Goal: Transaction & Acquisition: Purchase product/service

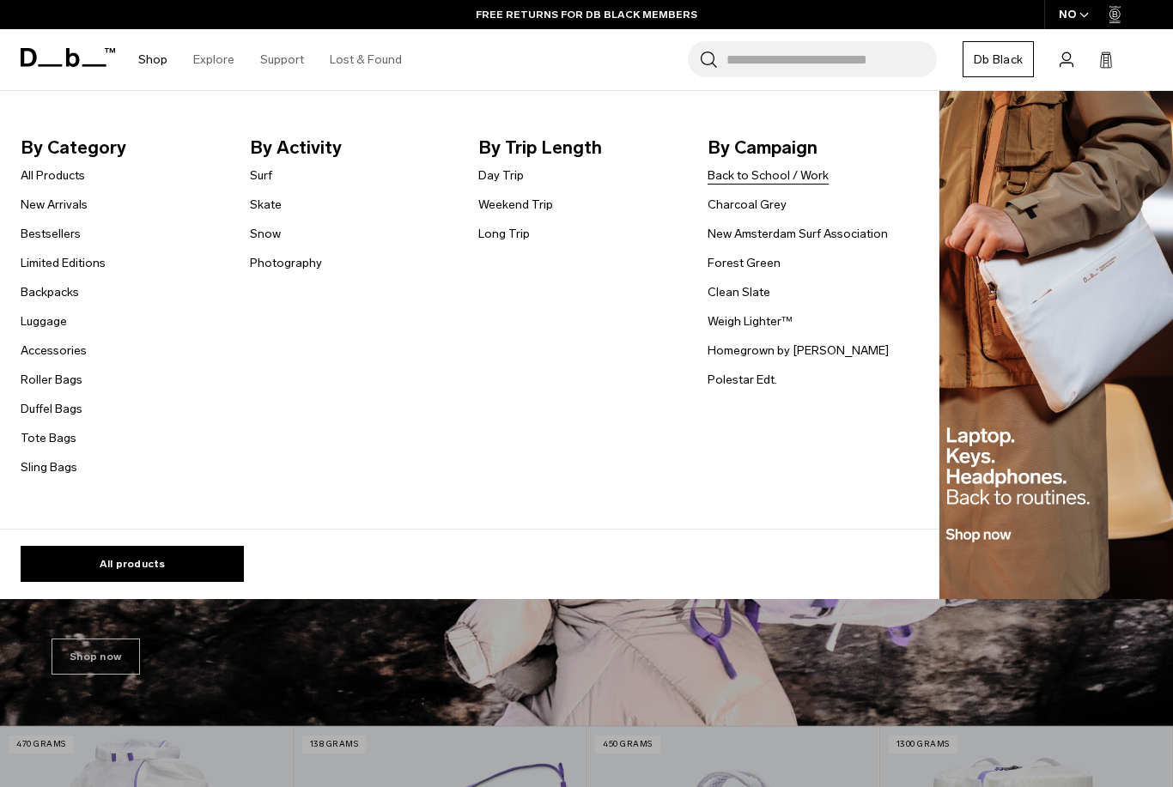
click at [766, 179] on link "Back to School / Work" at bounding box center [767, 176] width 121 height 18
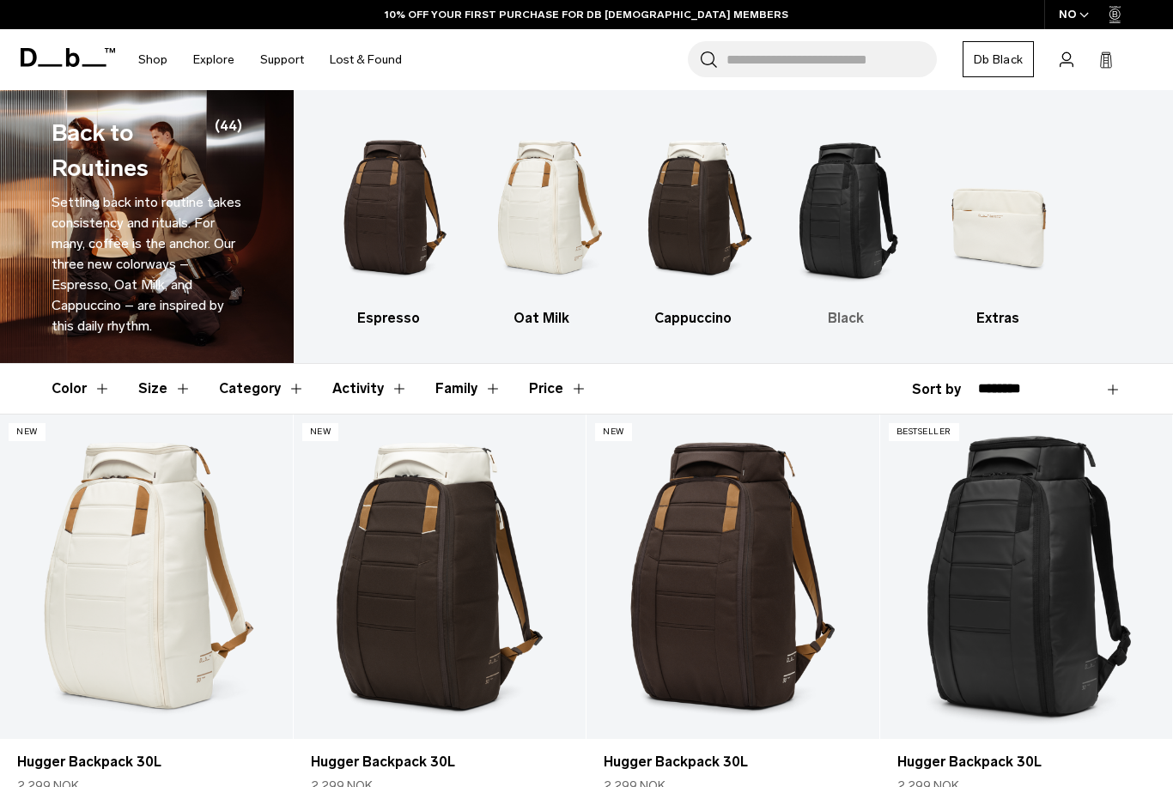
click at [829, 214] on img "4 / 5" at bounding box center [846, 208] width 122 height 184
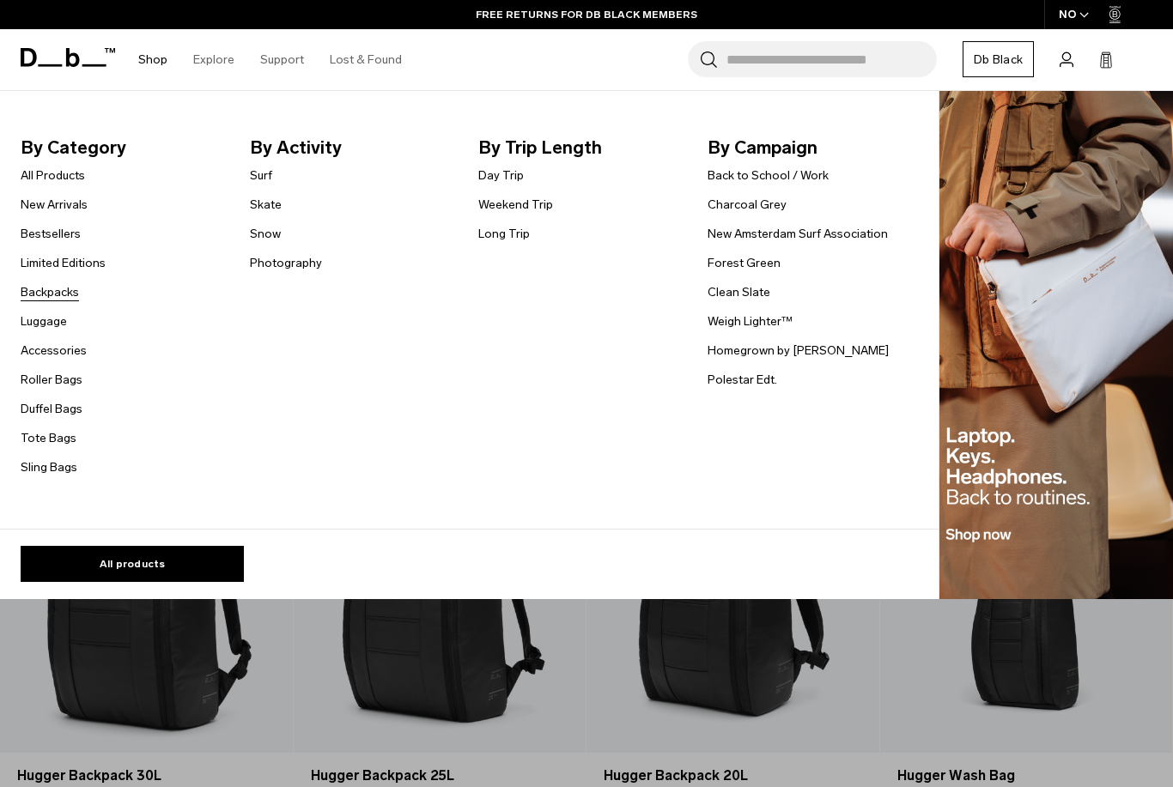
click at [58, 290] on link "Backpacks" at bounding box center [50, 292] width 58 height 18
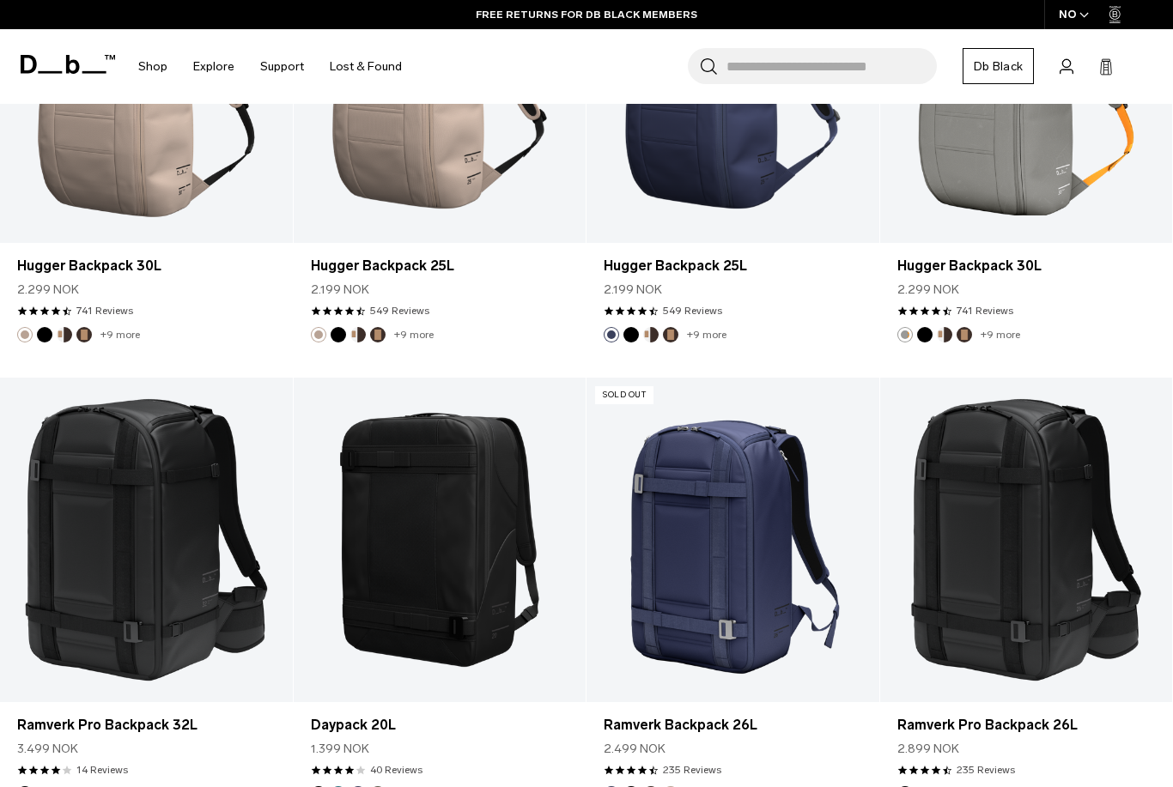
scroll to position [1453, 0]
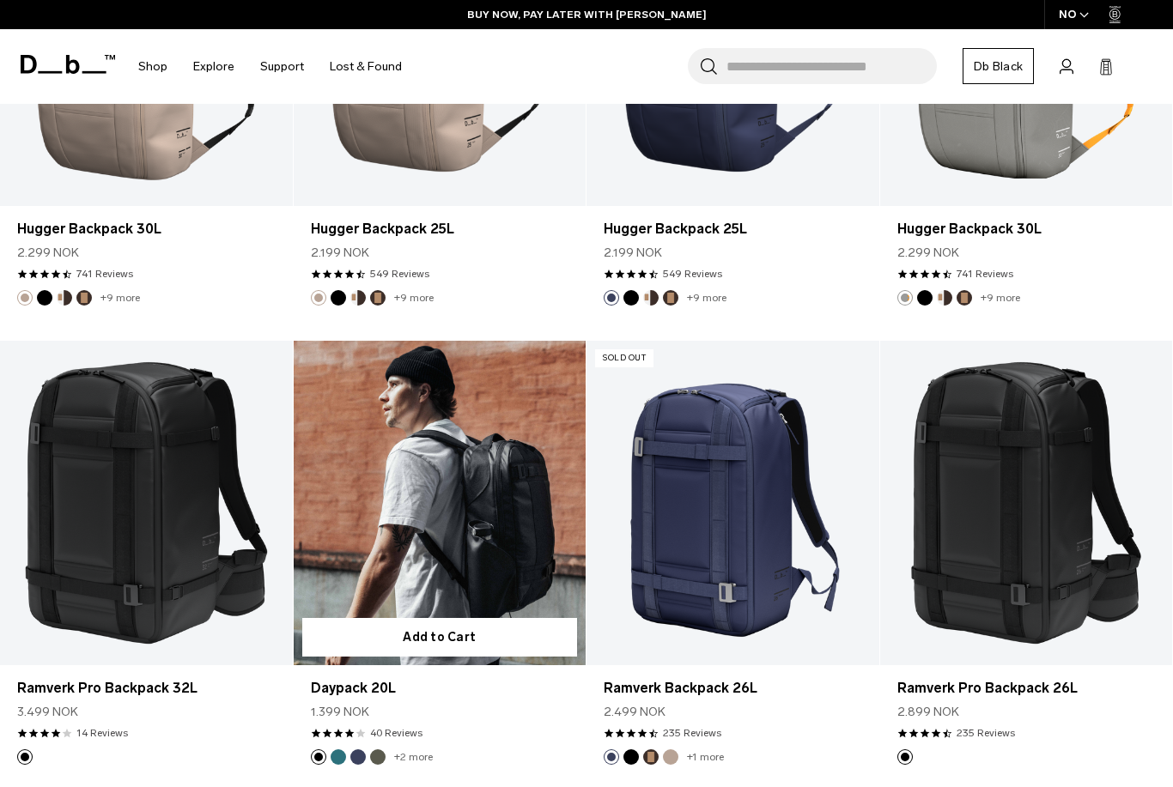
click at [475, 470] on link "Daypack 20L" at bounding box center [440, 503] width 293 height 325
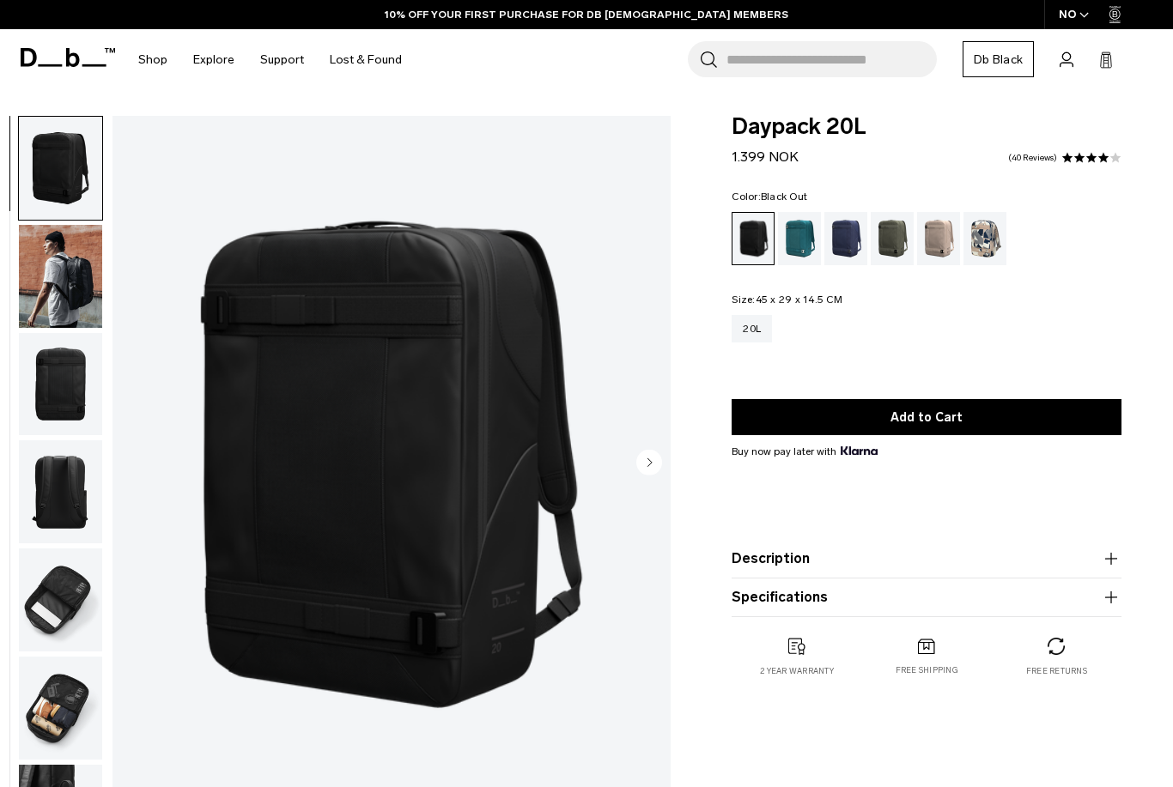
click at [68, 170] on img "button" at bounding box center [60, 168] width 83 height 103
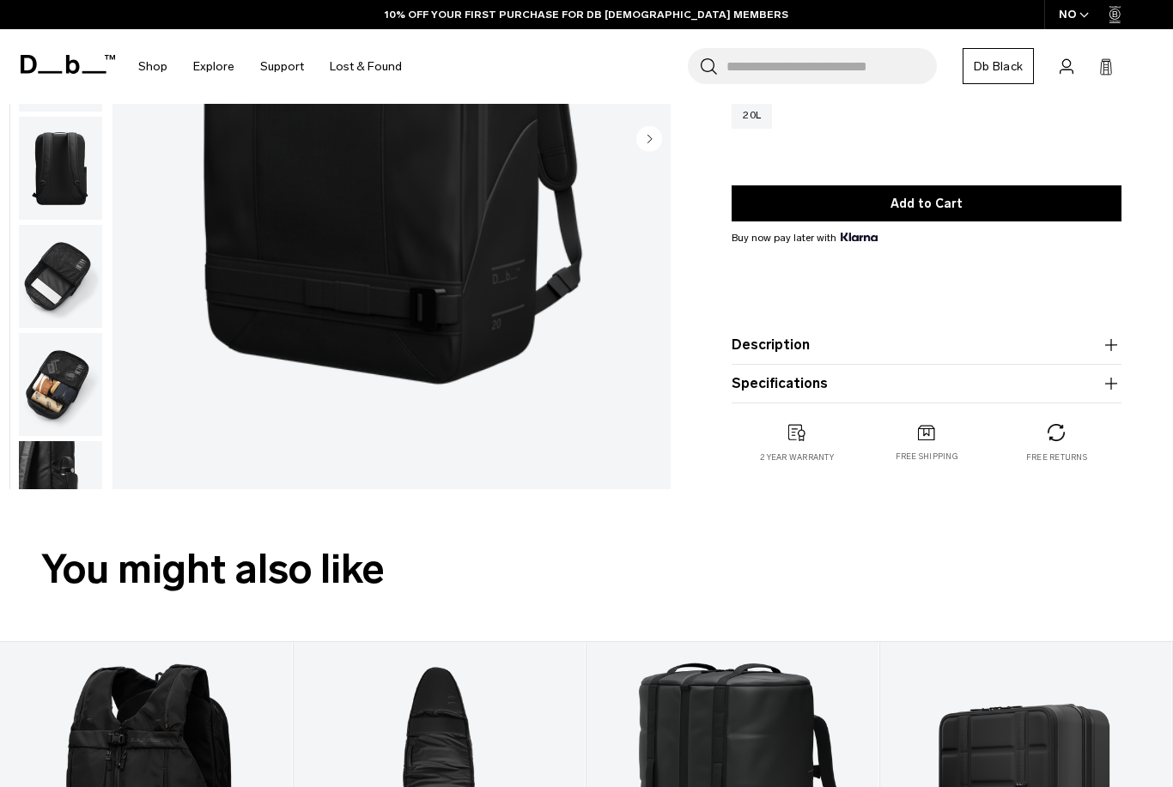
scroll to position [109, 0]
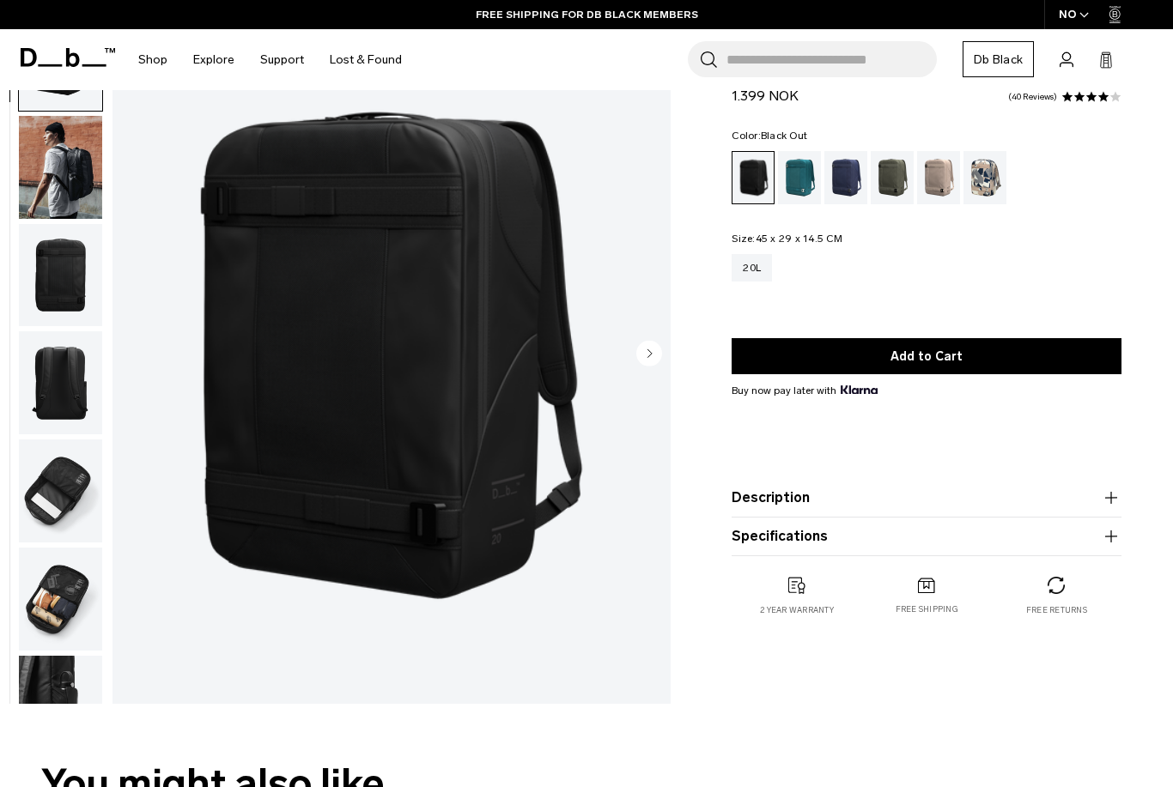
click at [68, 256] on img "button" at bounding box center [60, 275] width 83 height 103
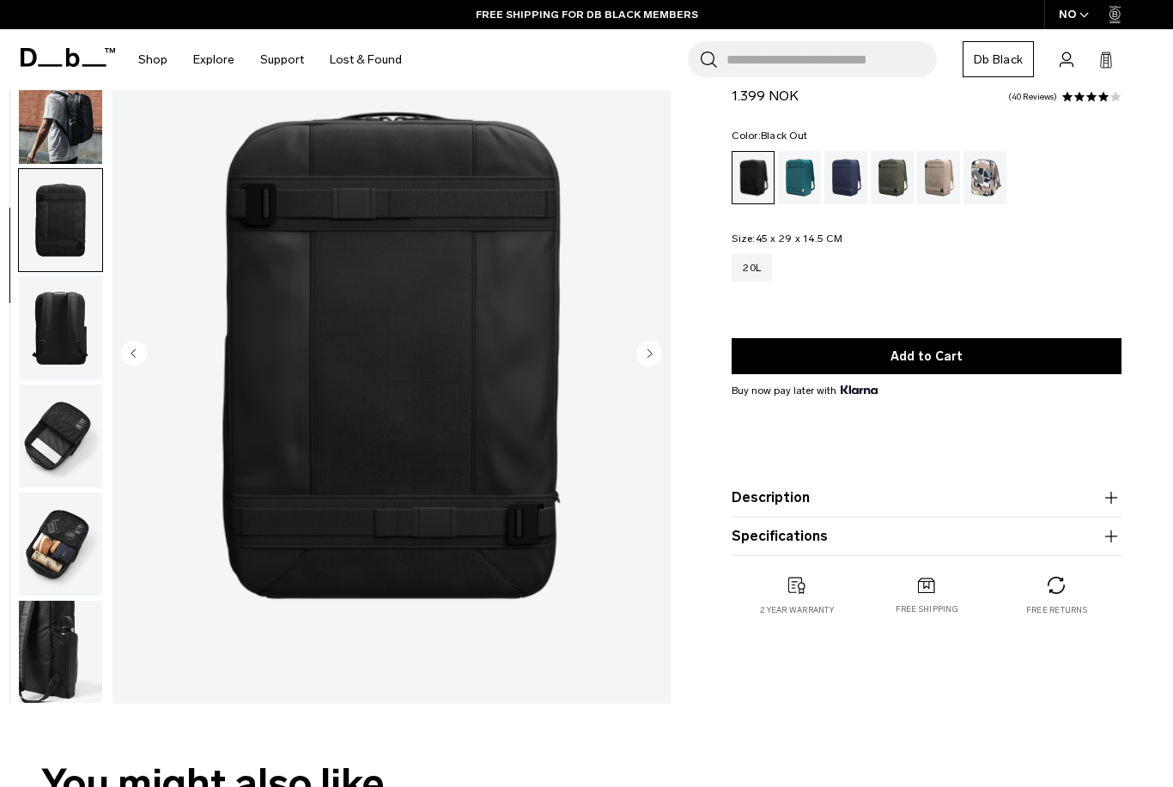
scroll to position [61, 0]
click at [76, 332] on img "button" at bounding box center [60, 327] width 83 height 103
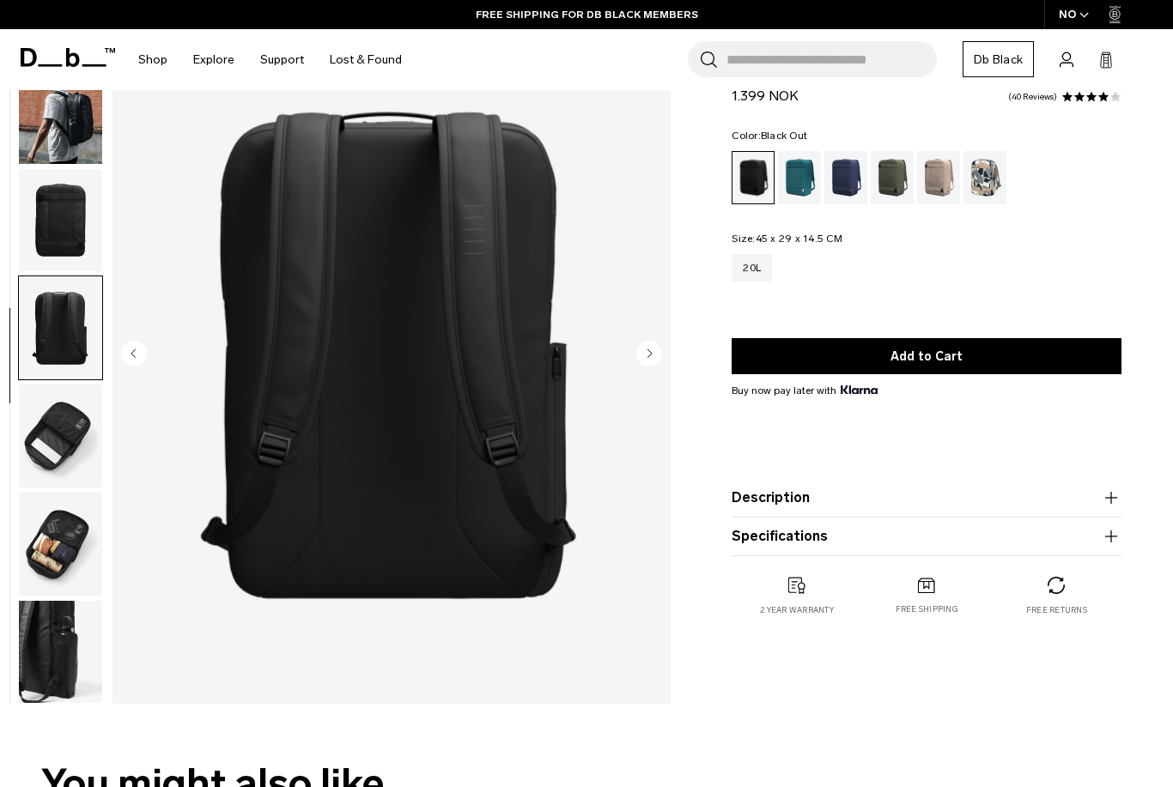
click at [92, 419] on img "button" at bounding box center [60, 436] width 83 height 103
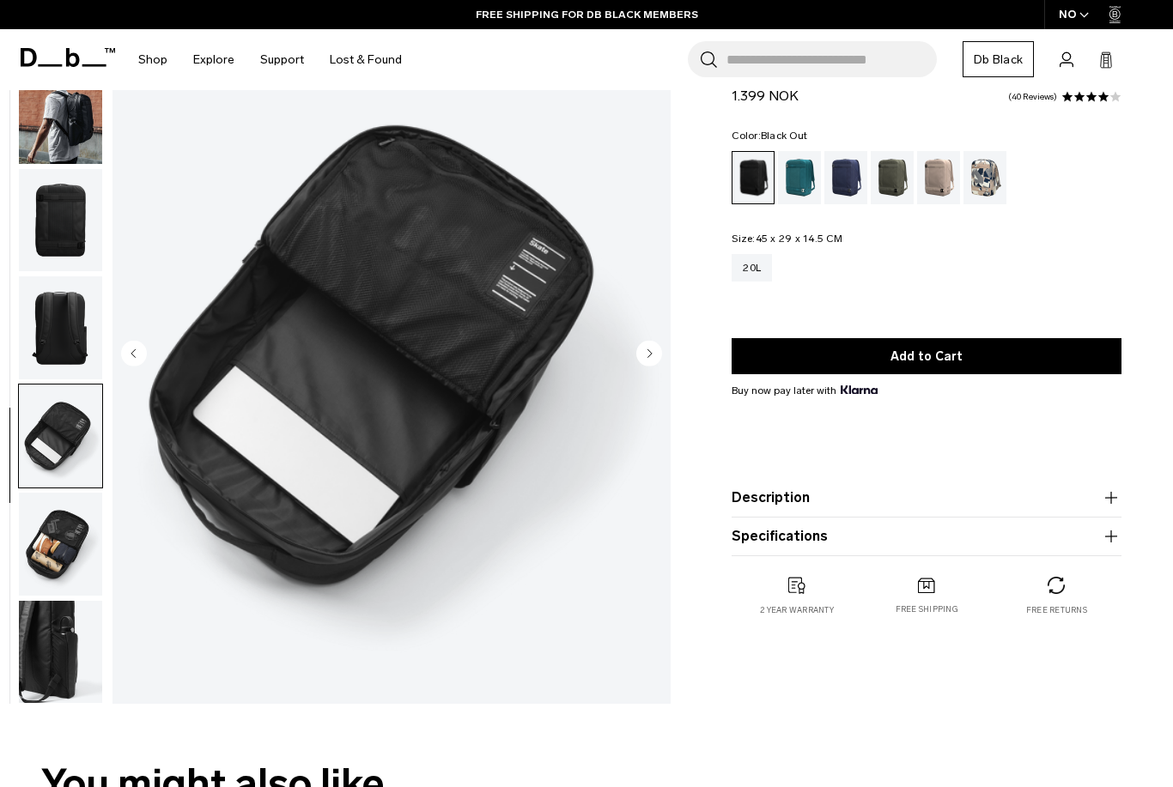
click at [63, 547] on img "button" at bounding box center [60, 544] width 83 height 103
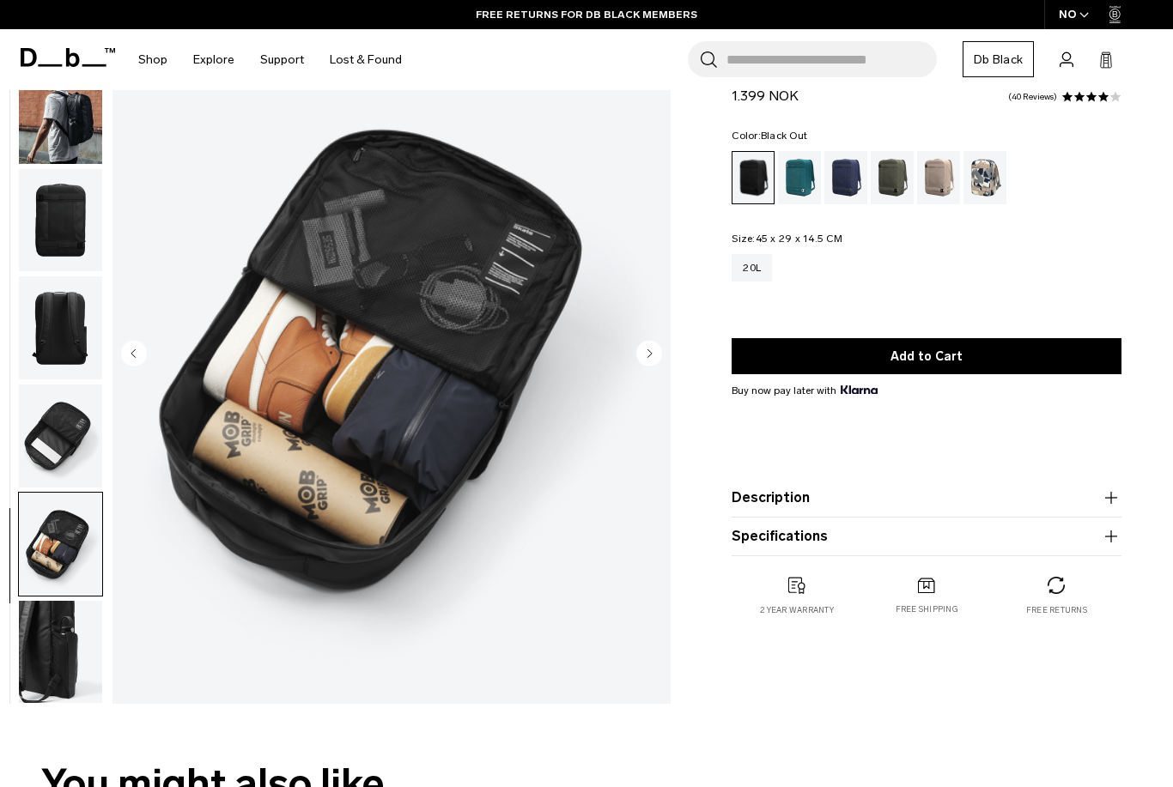
click at [72, 638] on img "button" at bounding box center [60, 652] width 83 height 103
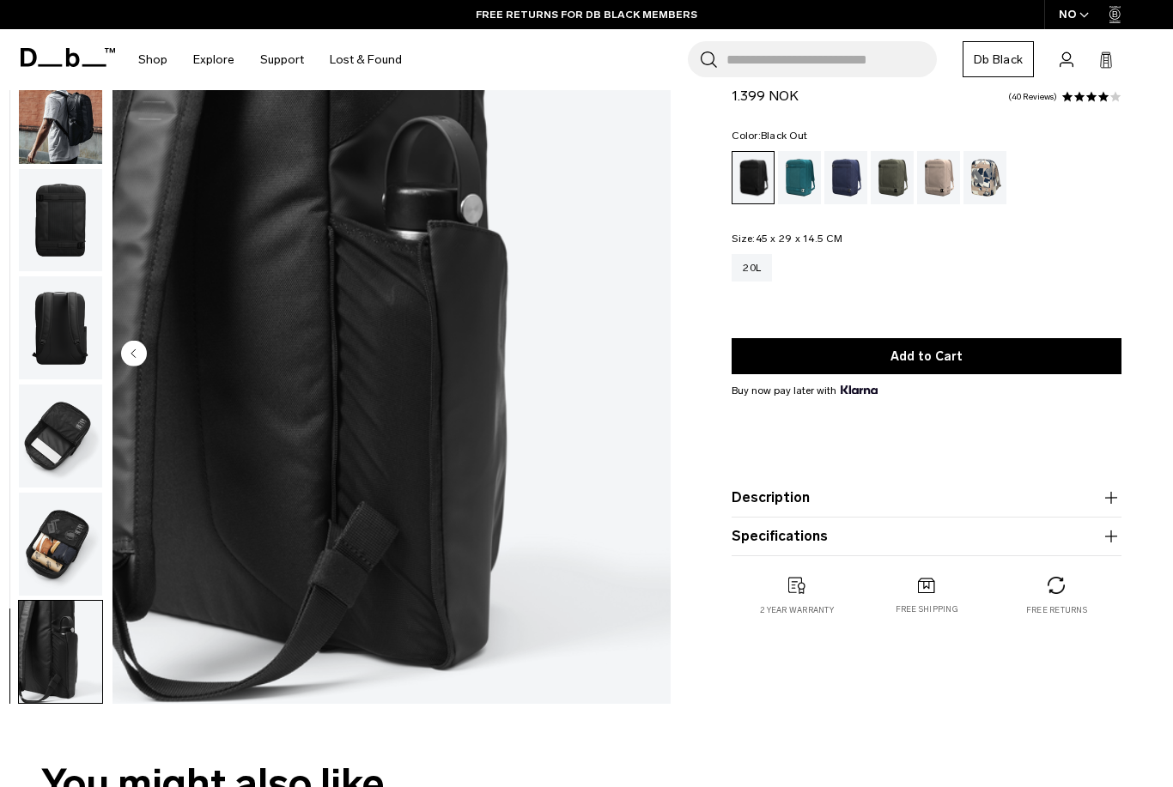
click at [82, 528] on img "button" at bounding box center [60, 544] width 83 height 103
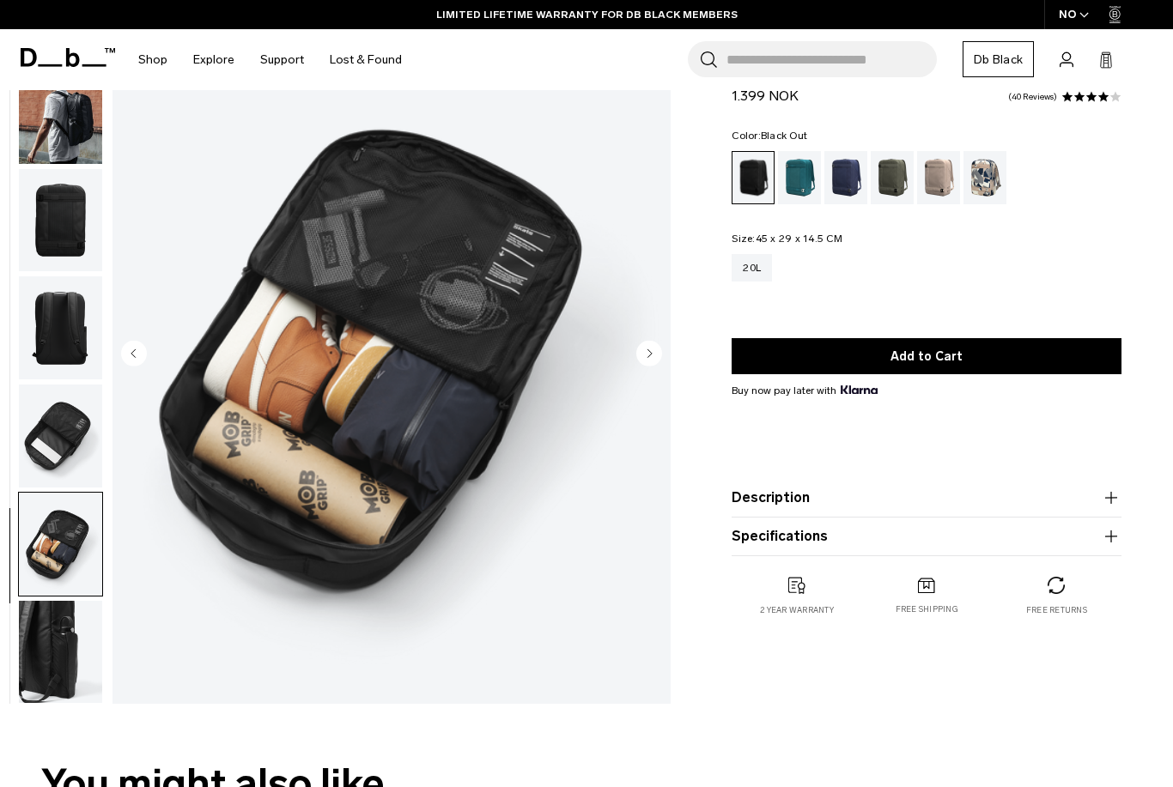
click at [887, 502] on button "Description" at bounding box center [927, 498] width 390 height 21
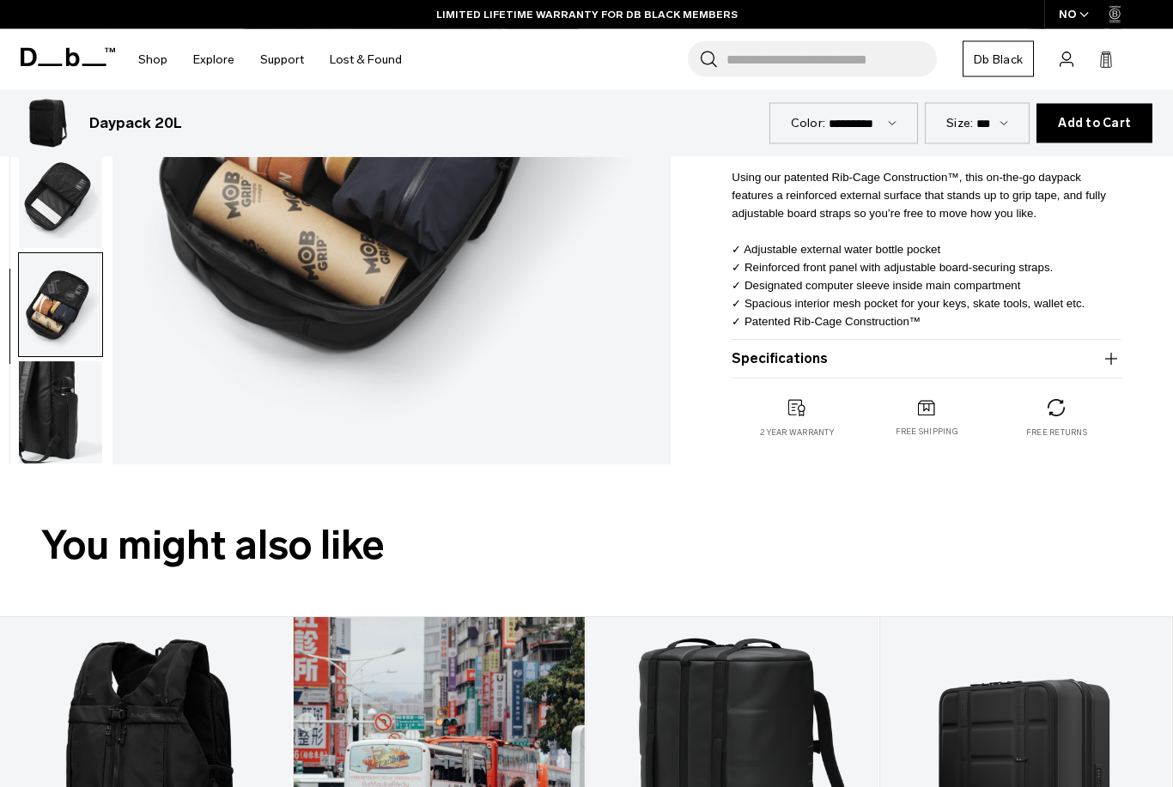
scroll to position [753, 0]
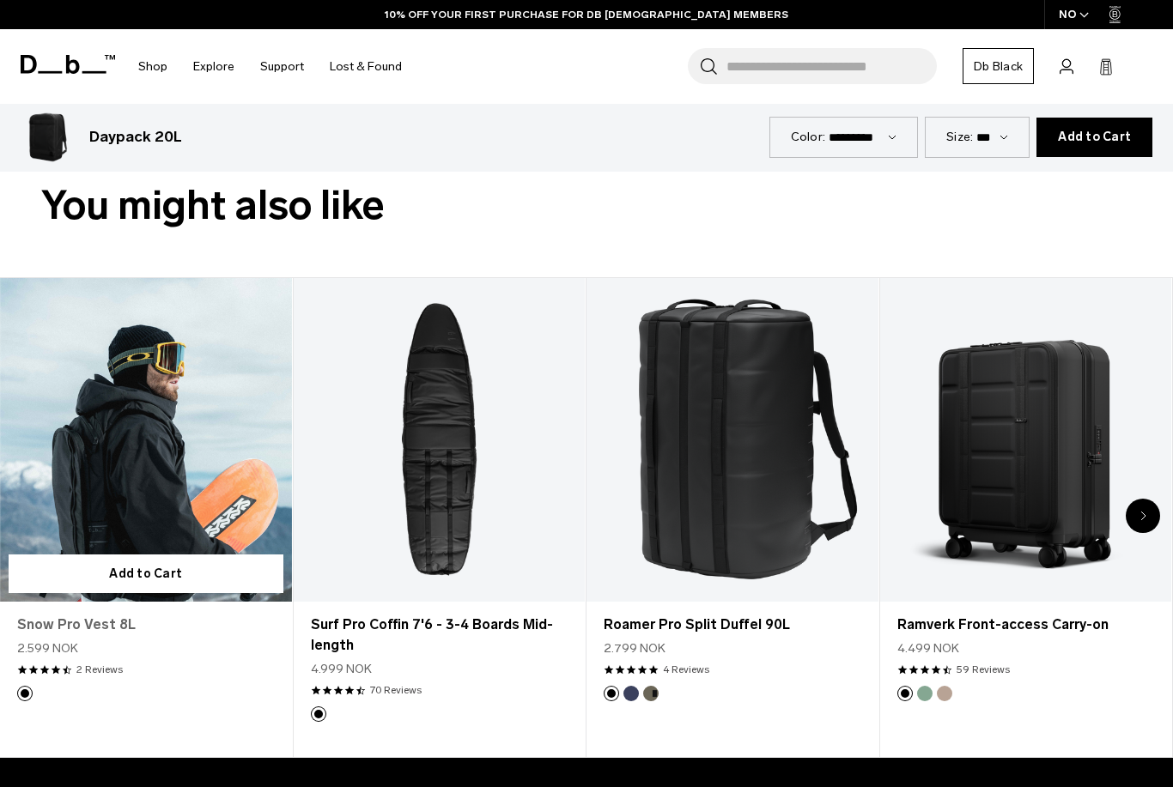
click at [100, 628] on link "Snow Pro Vest 8L" at bounding box center [146, 625] width 258 height 21
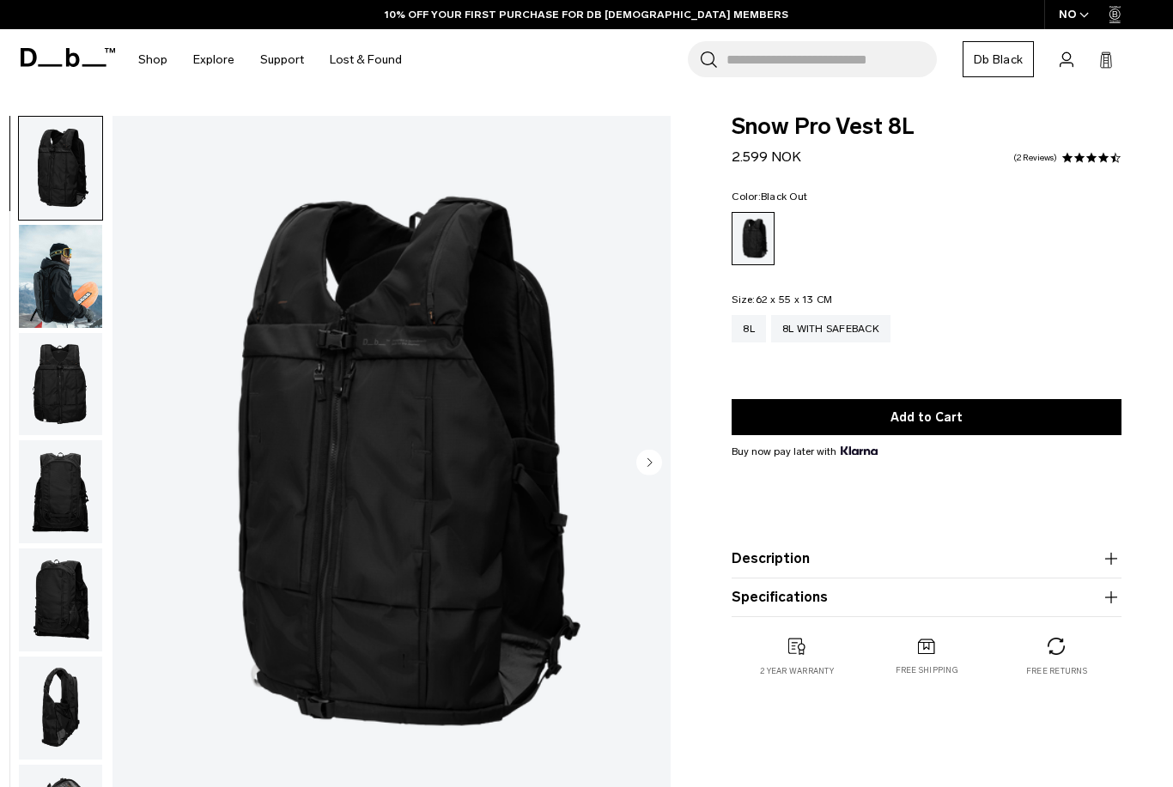
click at [71, 271] on img "button" at bounding box center [60, 276] width 83 height 103
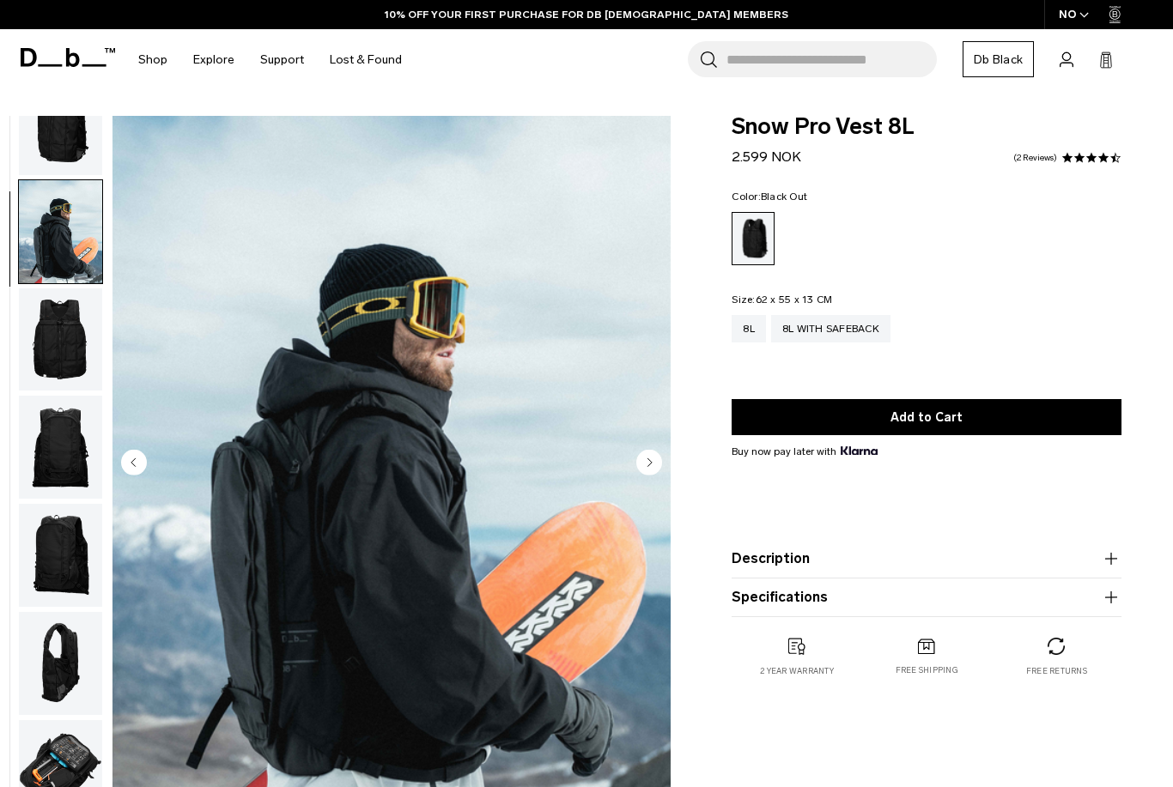
scroll to position [109, 0]
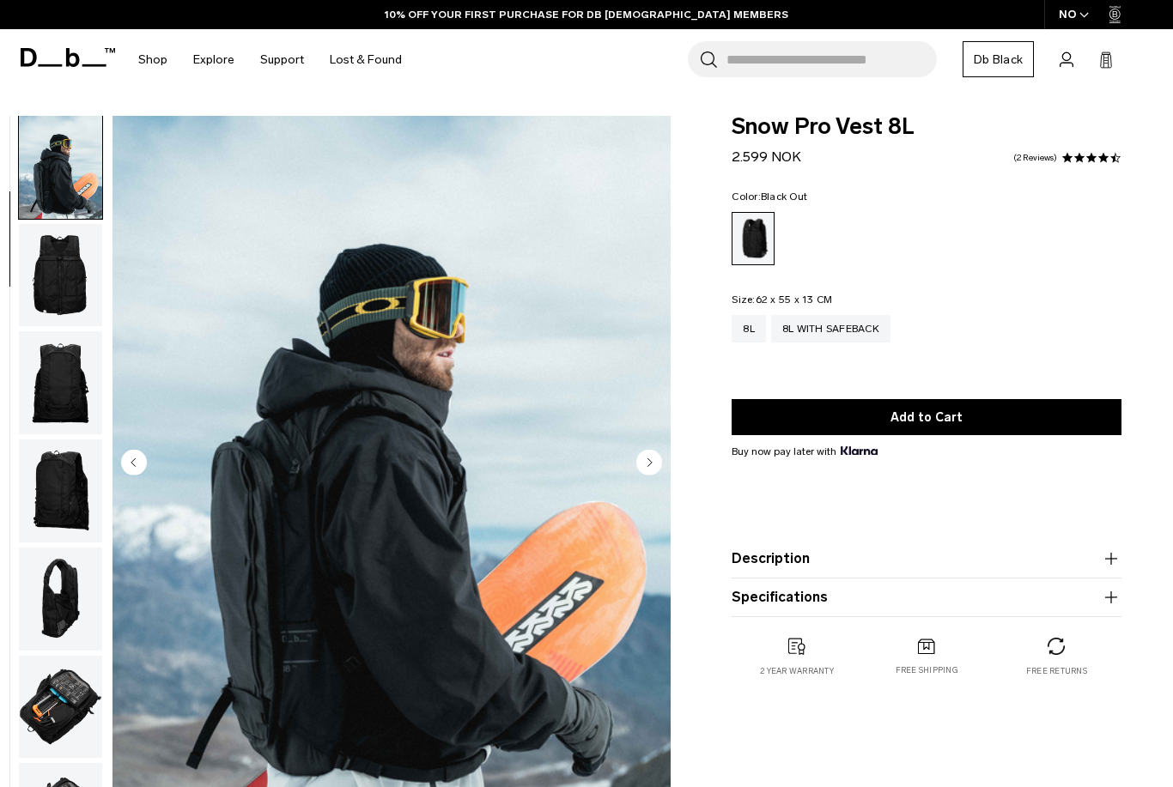
click at [50, 692] on img "button" at bounding box center [60, 707] width 83 height 103
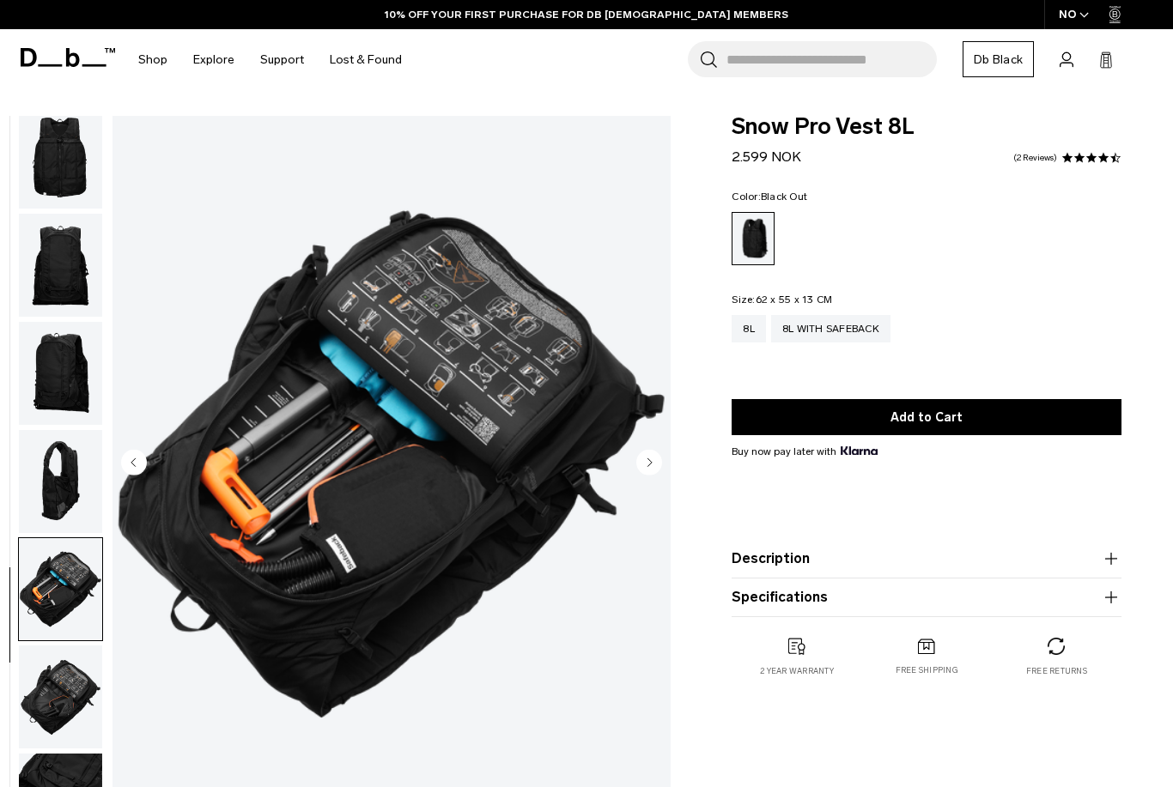
scroll to position [278, 0]
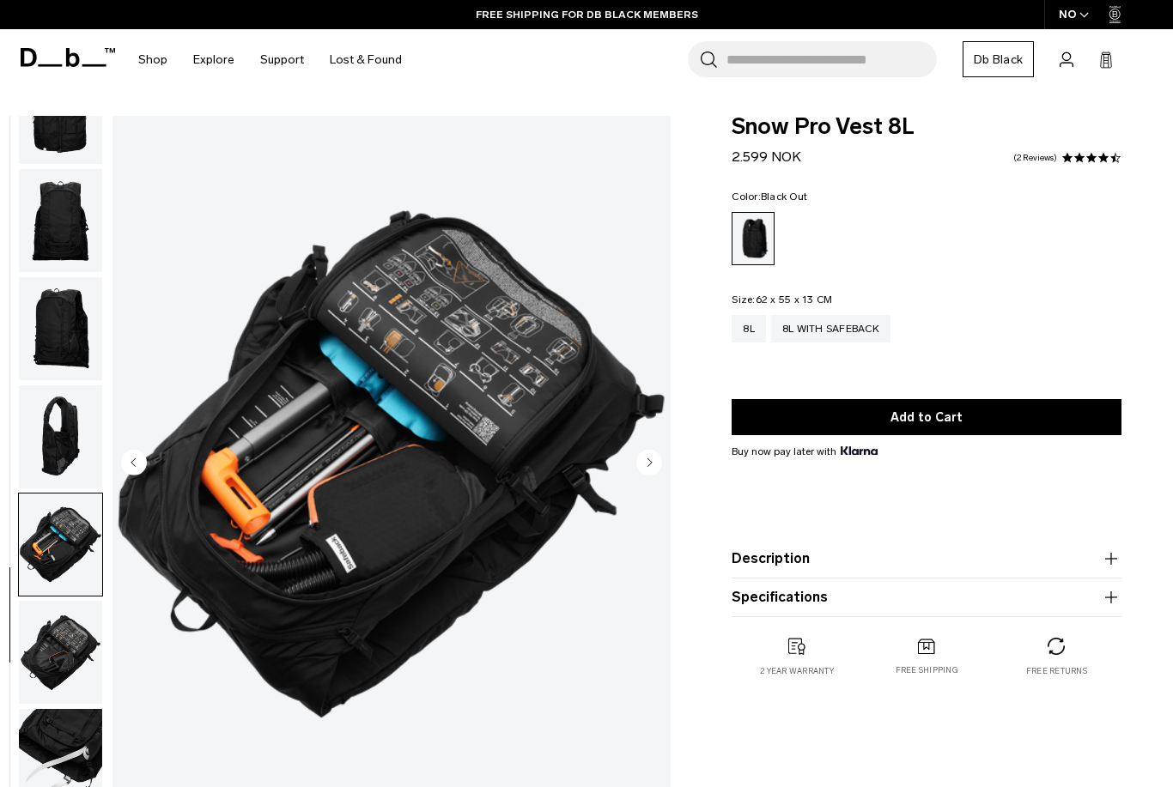
click at [88, 426] on img "button" at bounding box center [60, 437] width 83 height 103
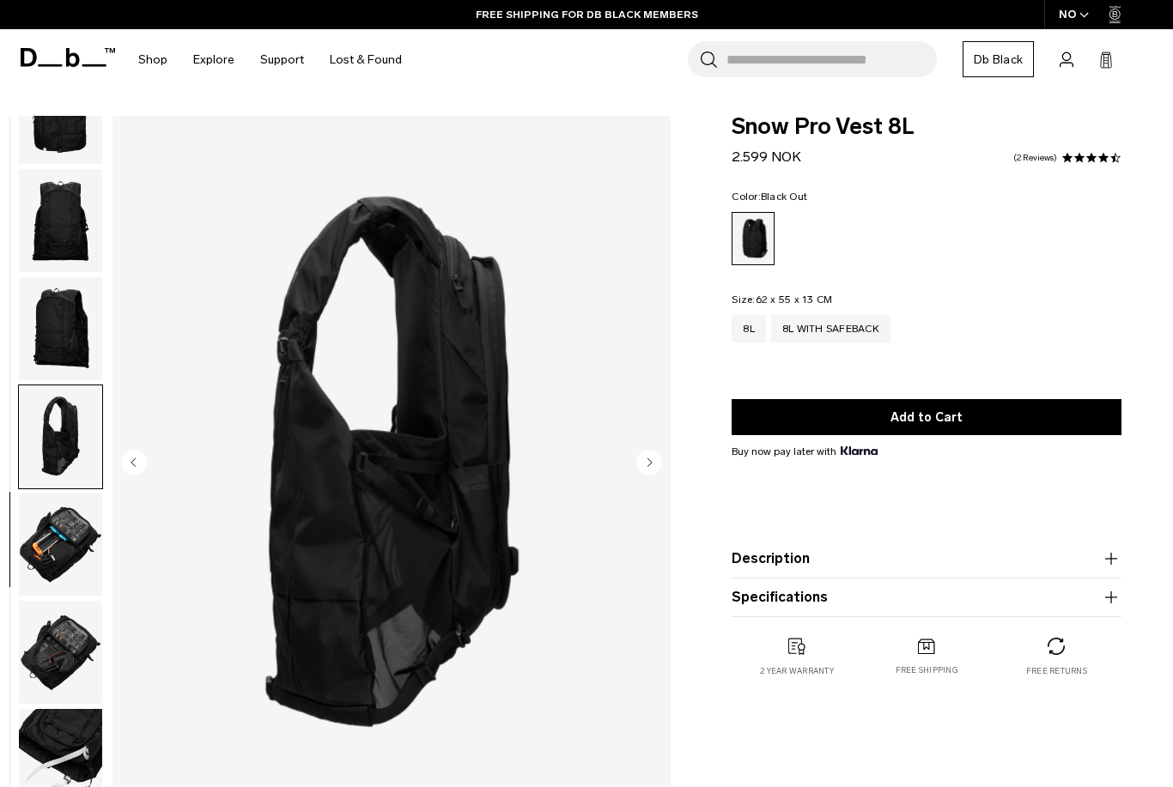
click at [77, 577] on img "button" at bounding box center [60, 545] width 83 height 103
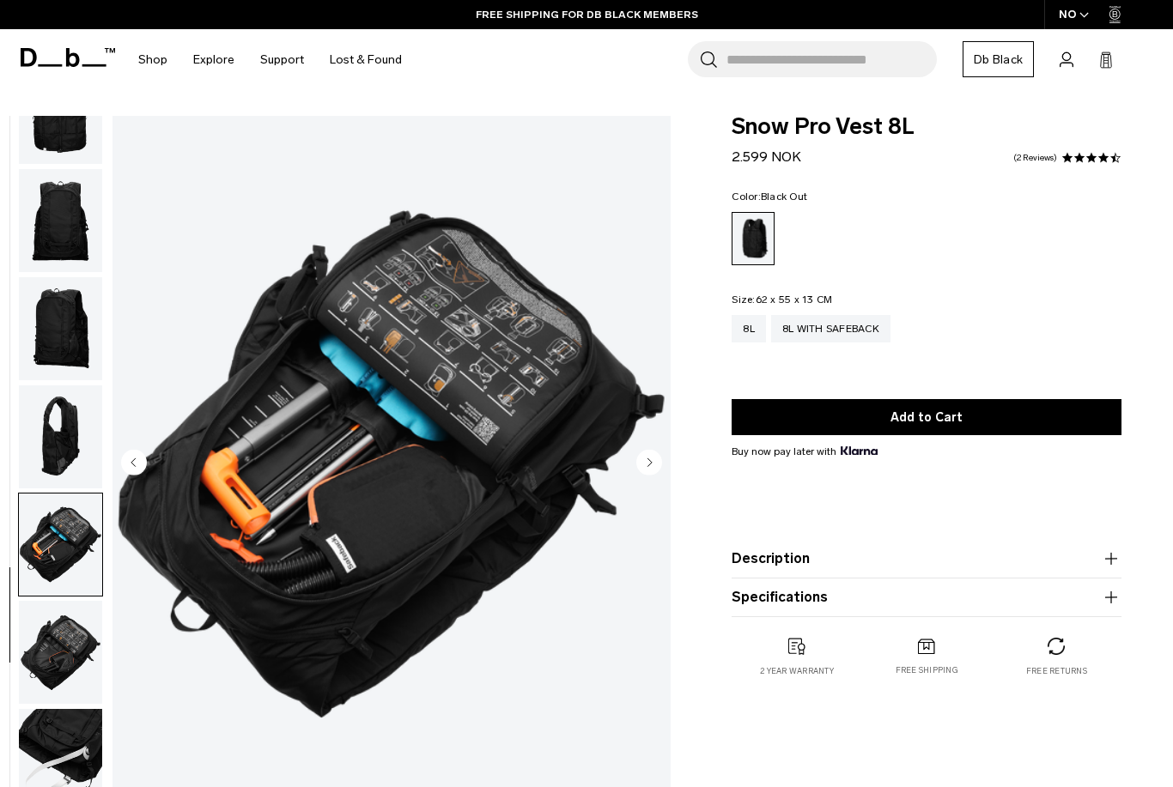
click at [82, 662] on img "button" at bounding box center [60, 652] width 83 height 103
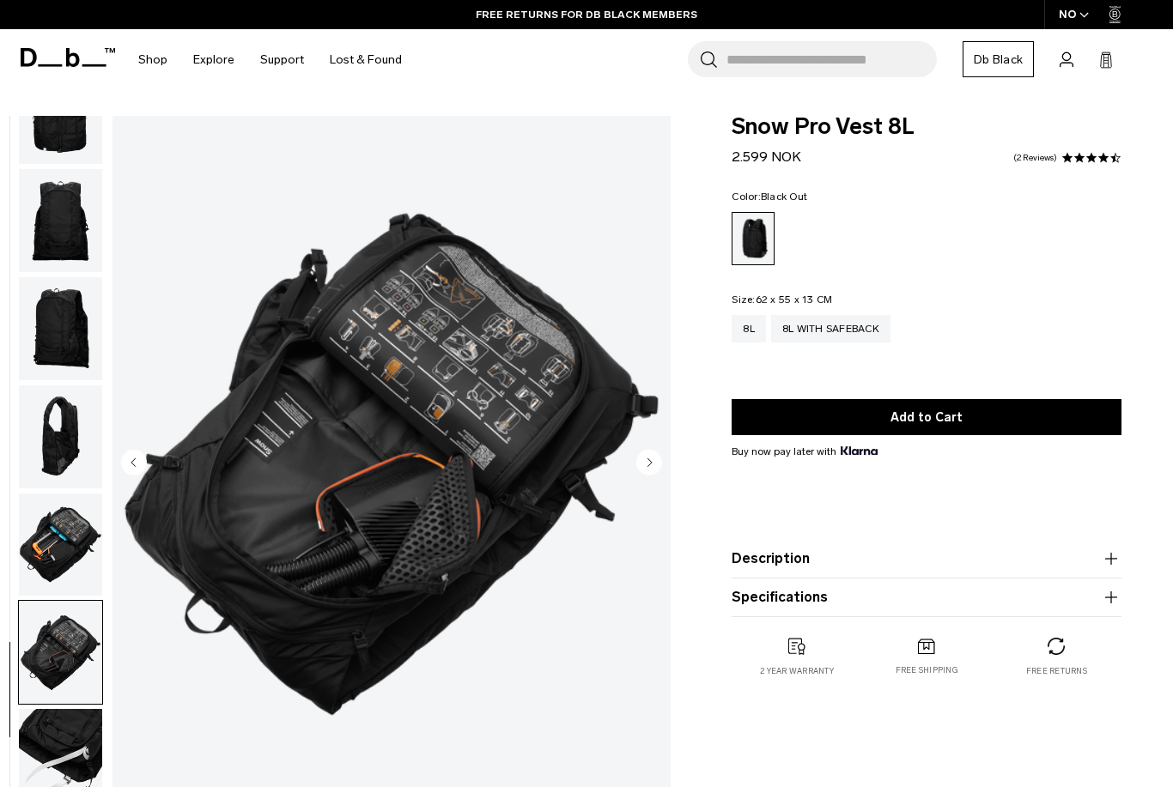
click at [67, 728] on img "button" at bounding box center [60, 760] width 83 height 103
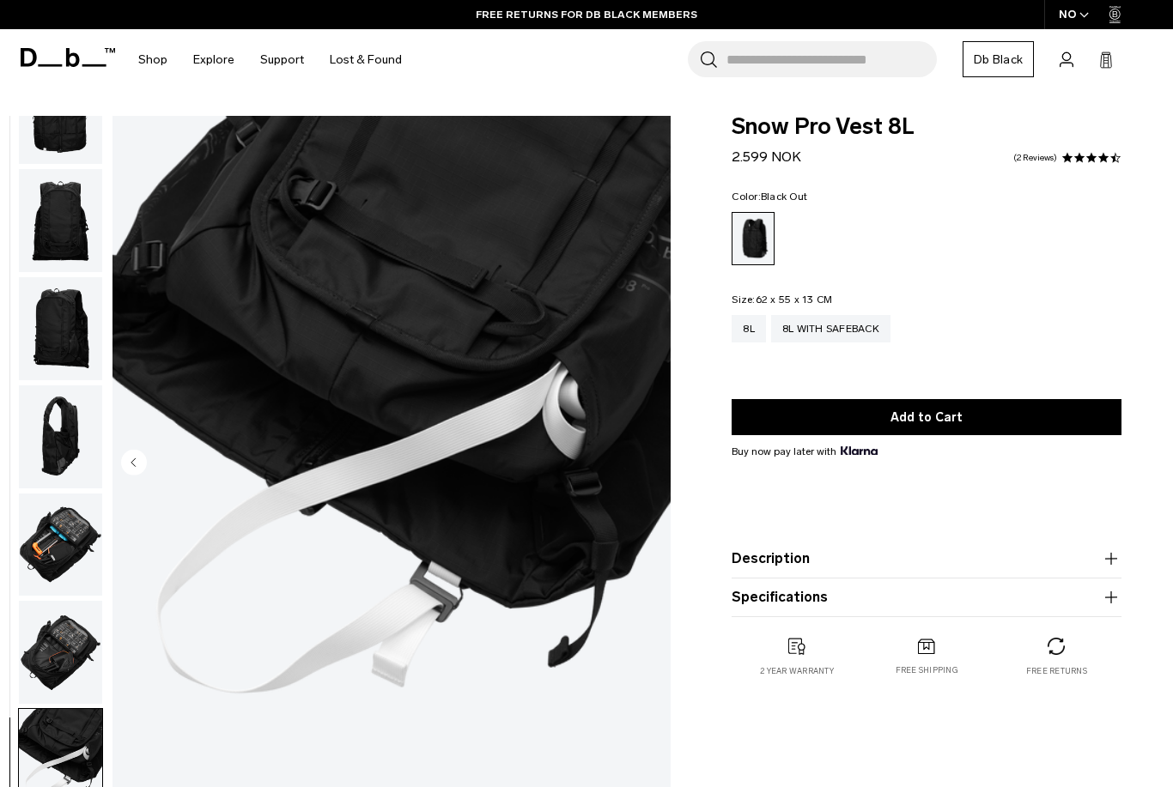
click at [55, 786] on img "button" at bounding box center [60, 760] width 83 height 103
